Goal: Information Seeking & Learning: Find specific fact

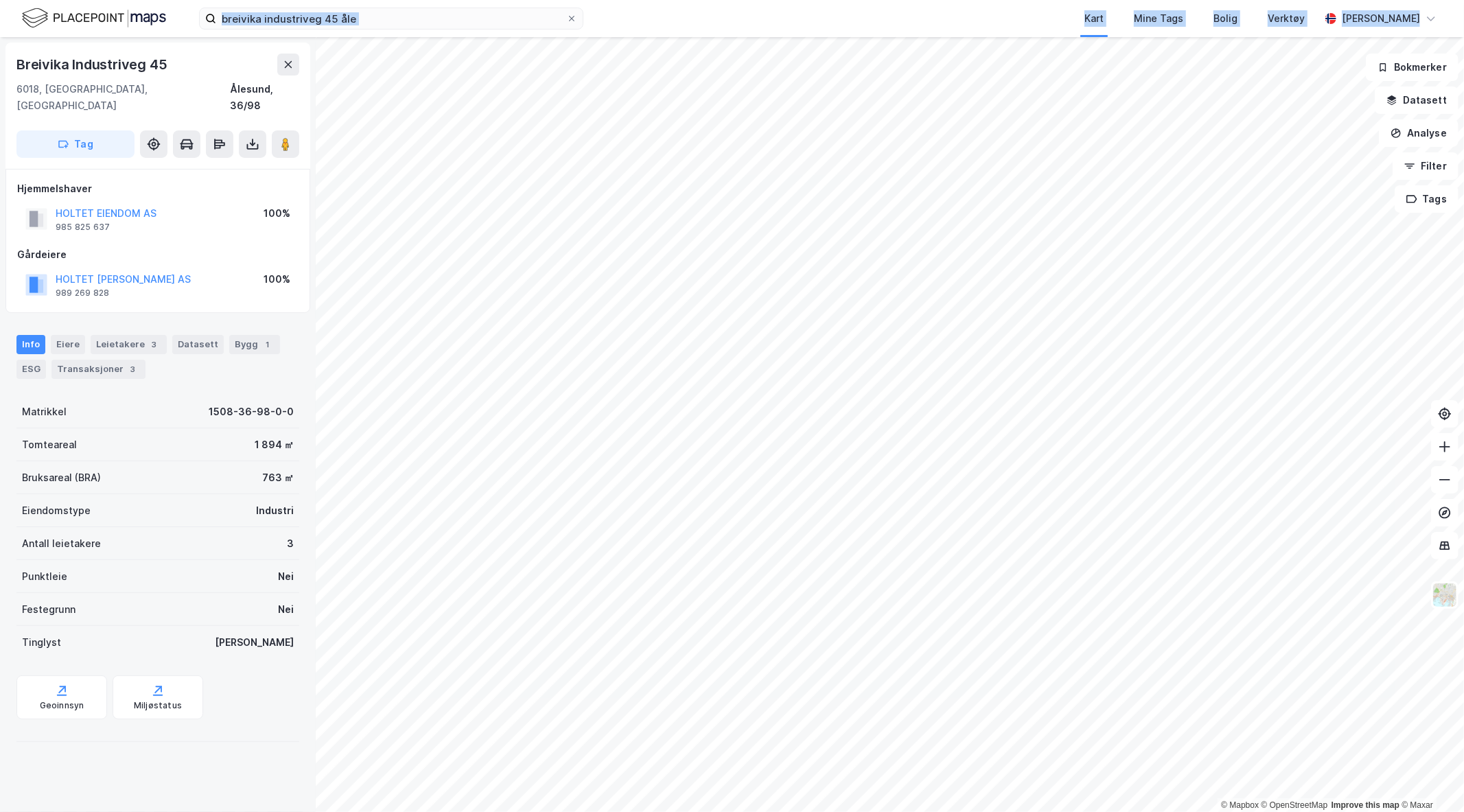
drag, startPoint x: 377, startPoint y: 29, endPoint x: 0, endPoint y: -11, distance: 379.1
click at [0, 0] on html "breivika industriveg 45 åle Kart Mine Tags Bolig Verktøy [PERSON_NAME] © Mapbox…" at bounding box center [732, 406] width 1464 height 812
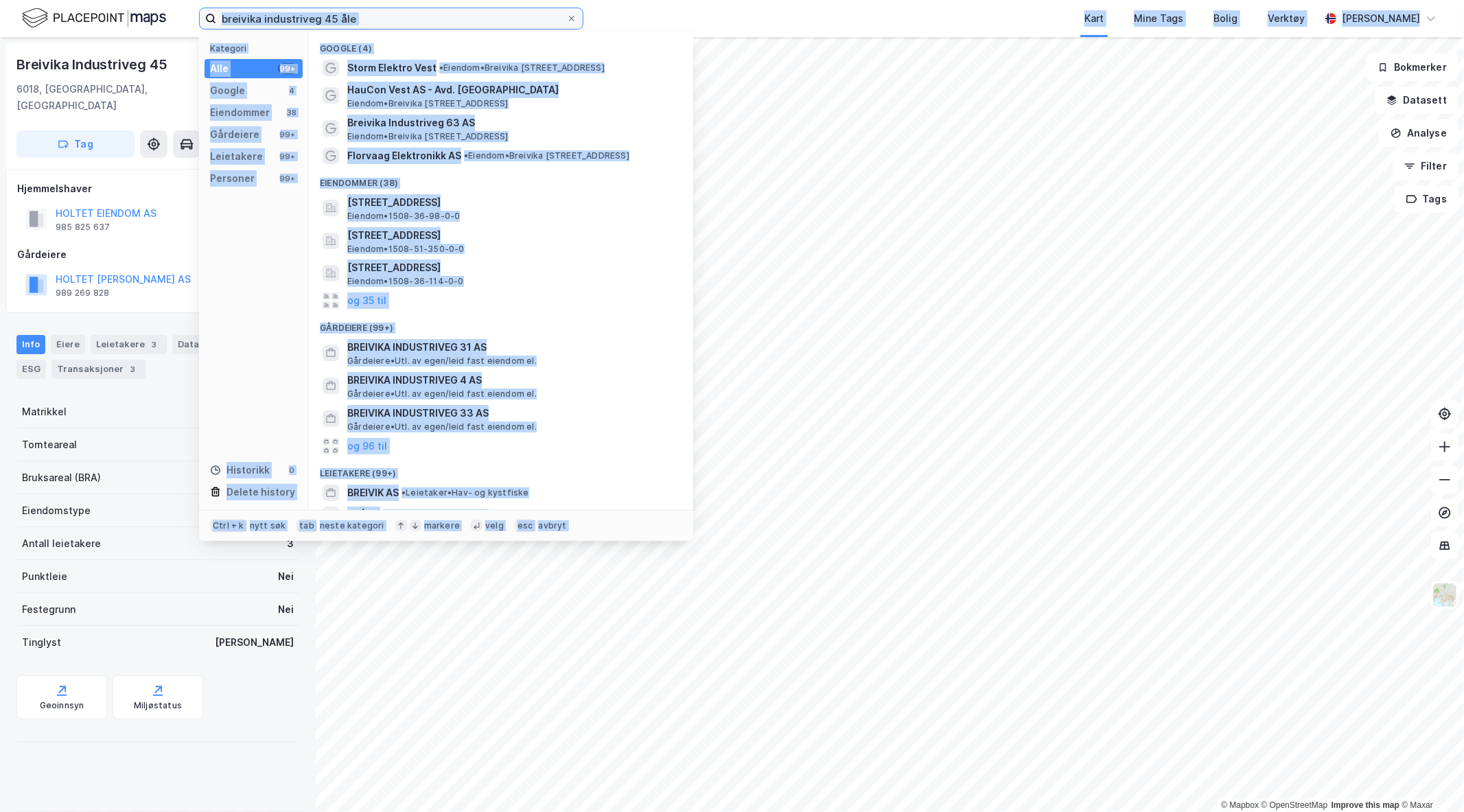
click at [316, 23] on input "breivika industriveg 45 åle" at bounding box center [391, 18] width 350 height 20
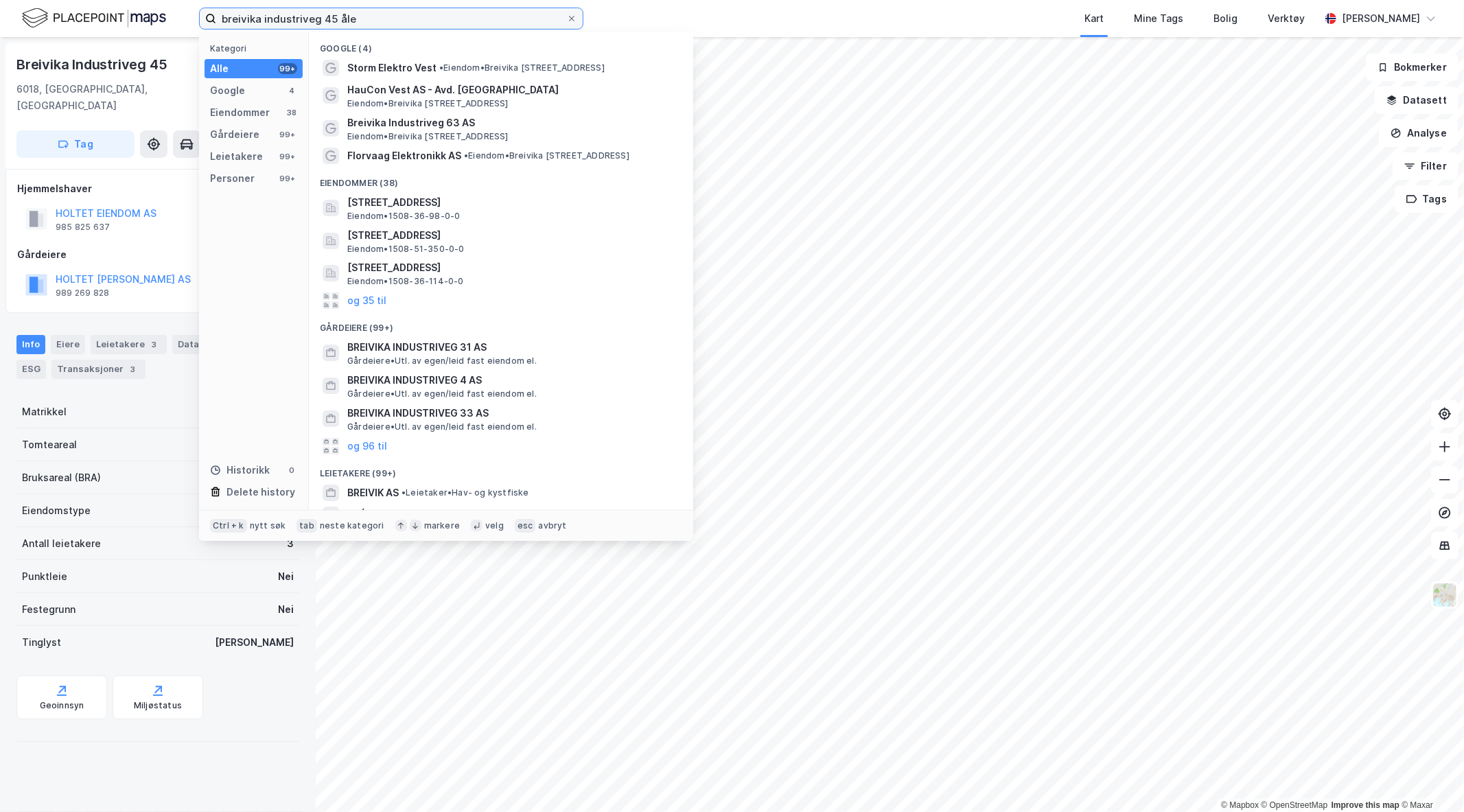
click at [319, 12] on input "breivika industriveg 45 åle" at bounding box center [391, 18] width 350 height 20
click at [319, 18] on input "breivika industriveg 45 åle" at bounding box center [391, 18] width 350 height 20
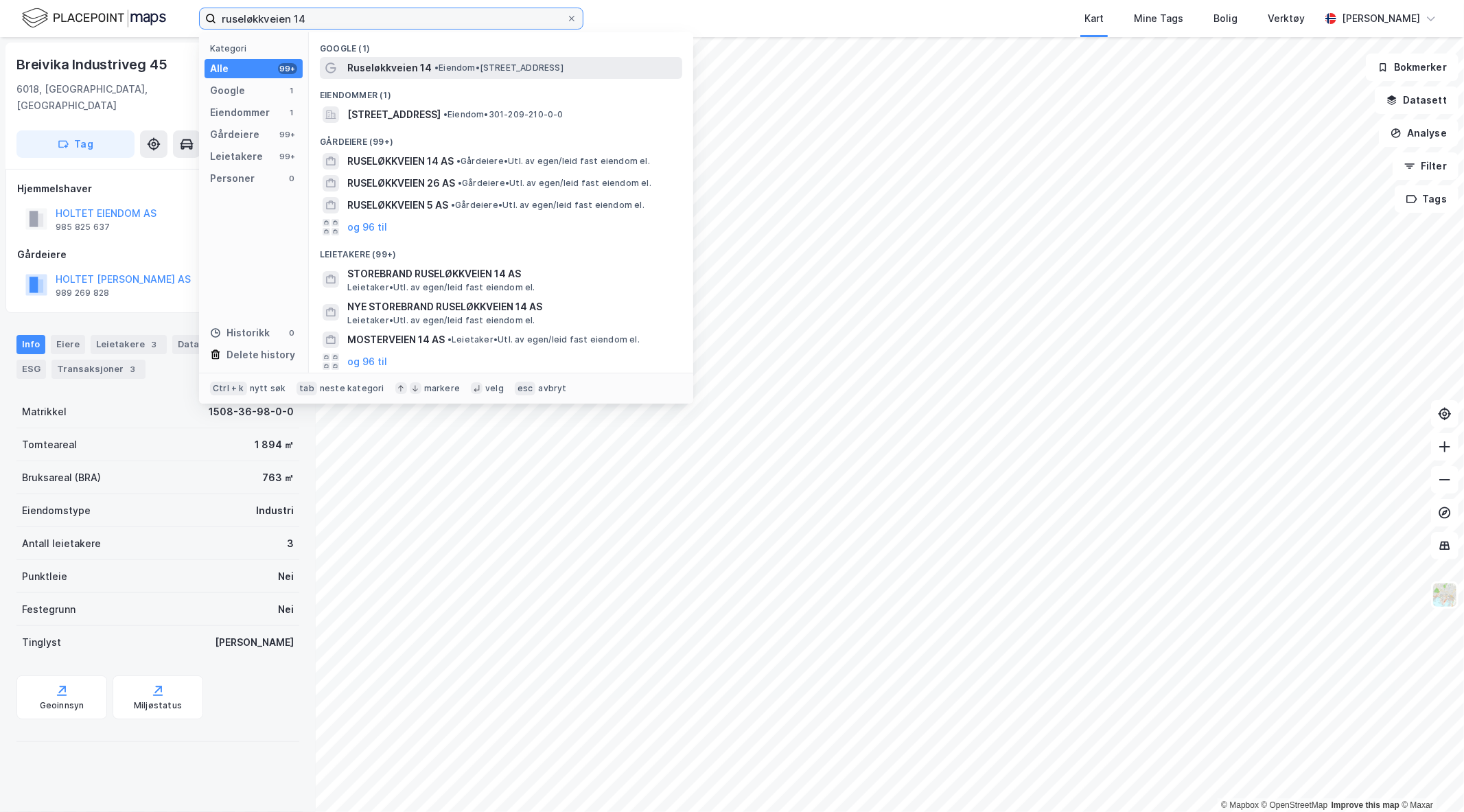
type input "ruseløkkveien 14"
click at [416, 71] on span "Ruseløkkveien 14" at bounding box center [389, 67] width 85 height 17
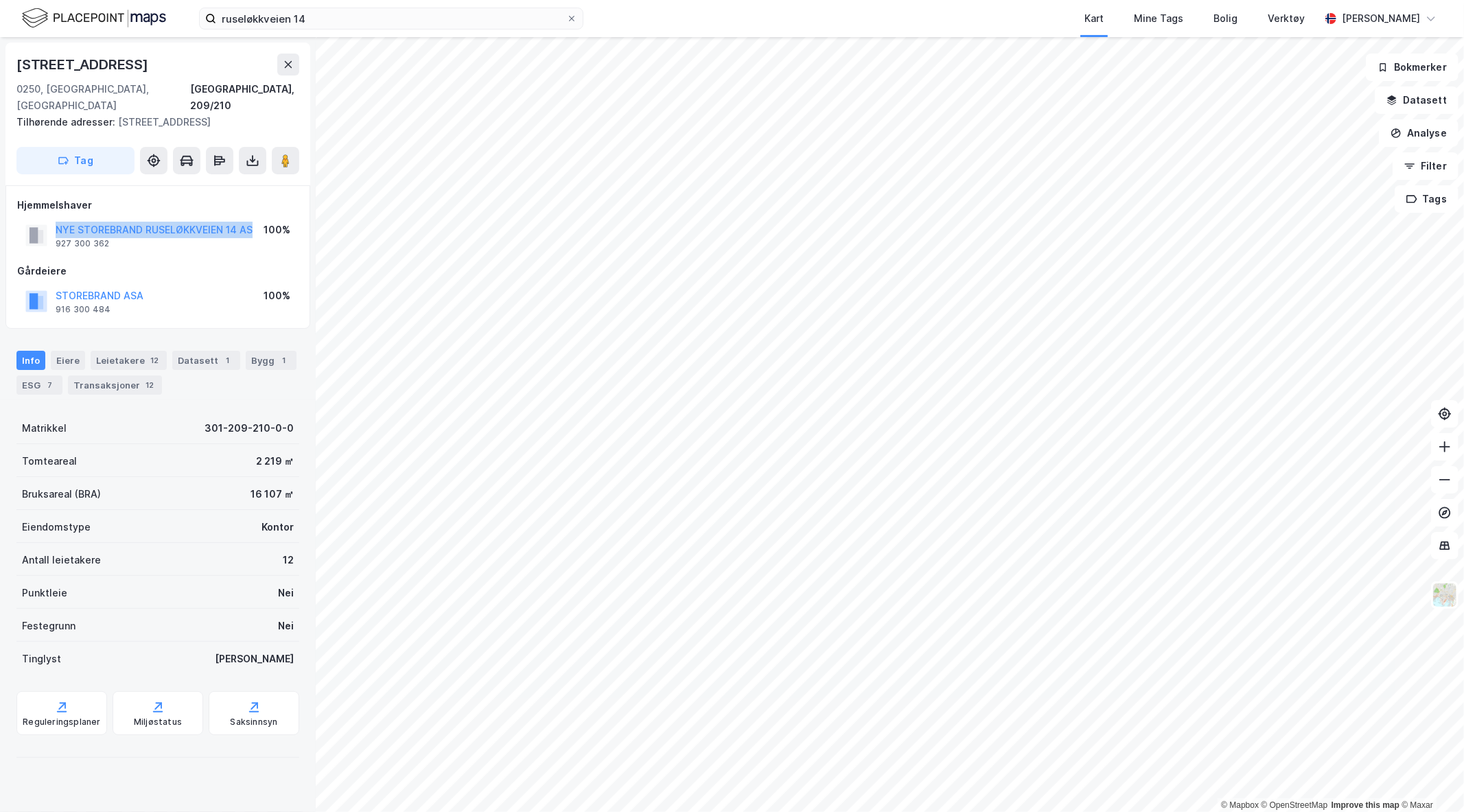
drag, startPoint x: 51, startPoint y: 214, endPoint x: 255, endPoint y: 215, distance: 204.0
click at [255, 219] on div "NYE STOREBRAND RUSELØKKVEIEN 14 AS 927 300 362 100%" at bounding box center [158, 235] width 281 height 33
copy button "NYE STOREBRAND RUSELØKKVEIEN 14 AS"
